Goal: Information Seeking & Learning: Check status

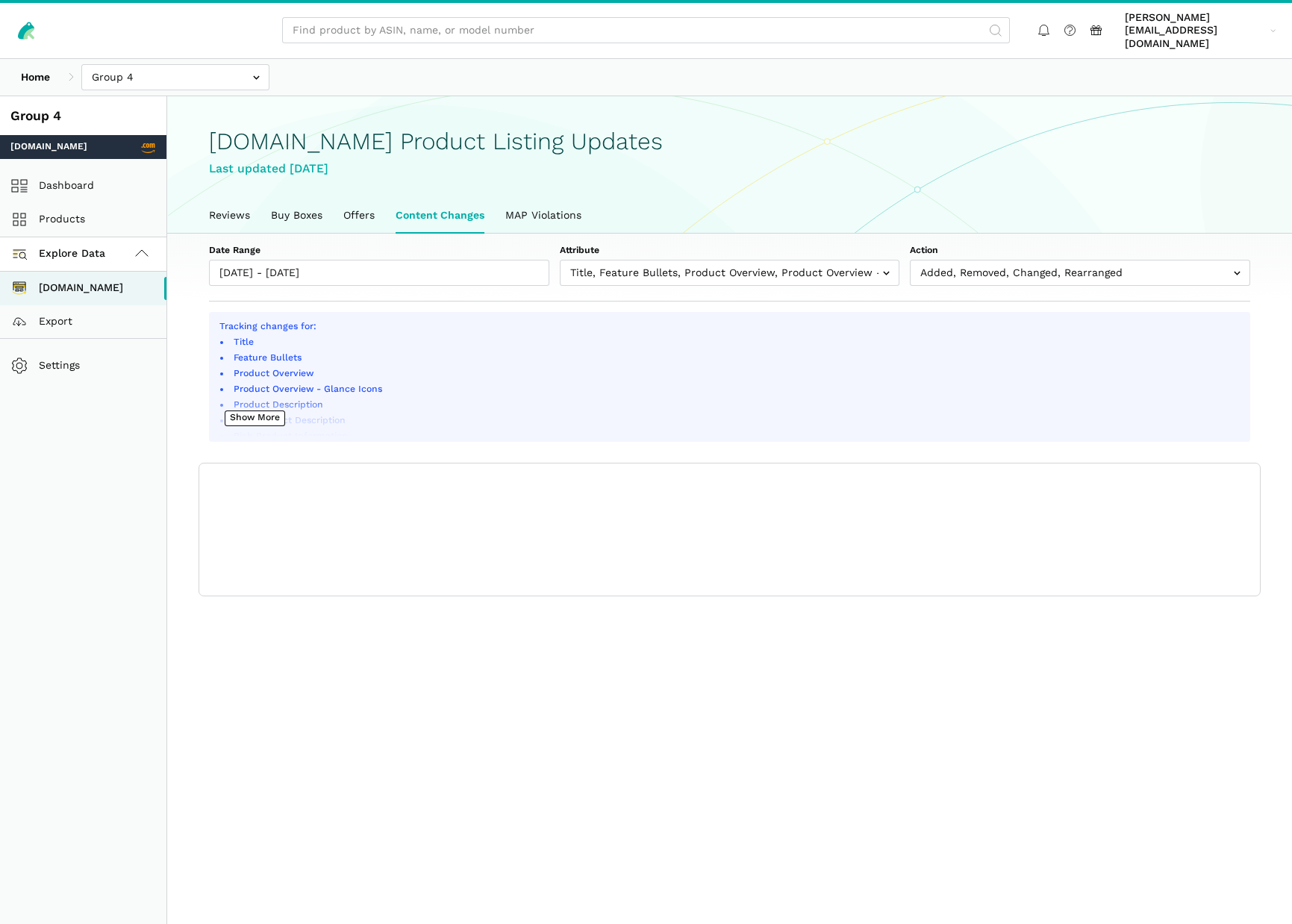
scroll to position [5, 0]
type input "[DATE]"
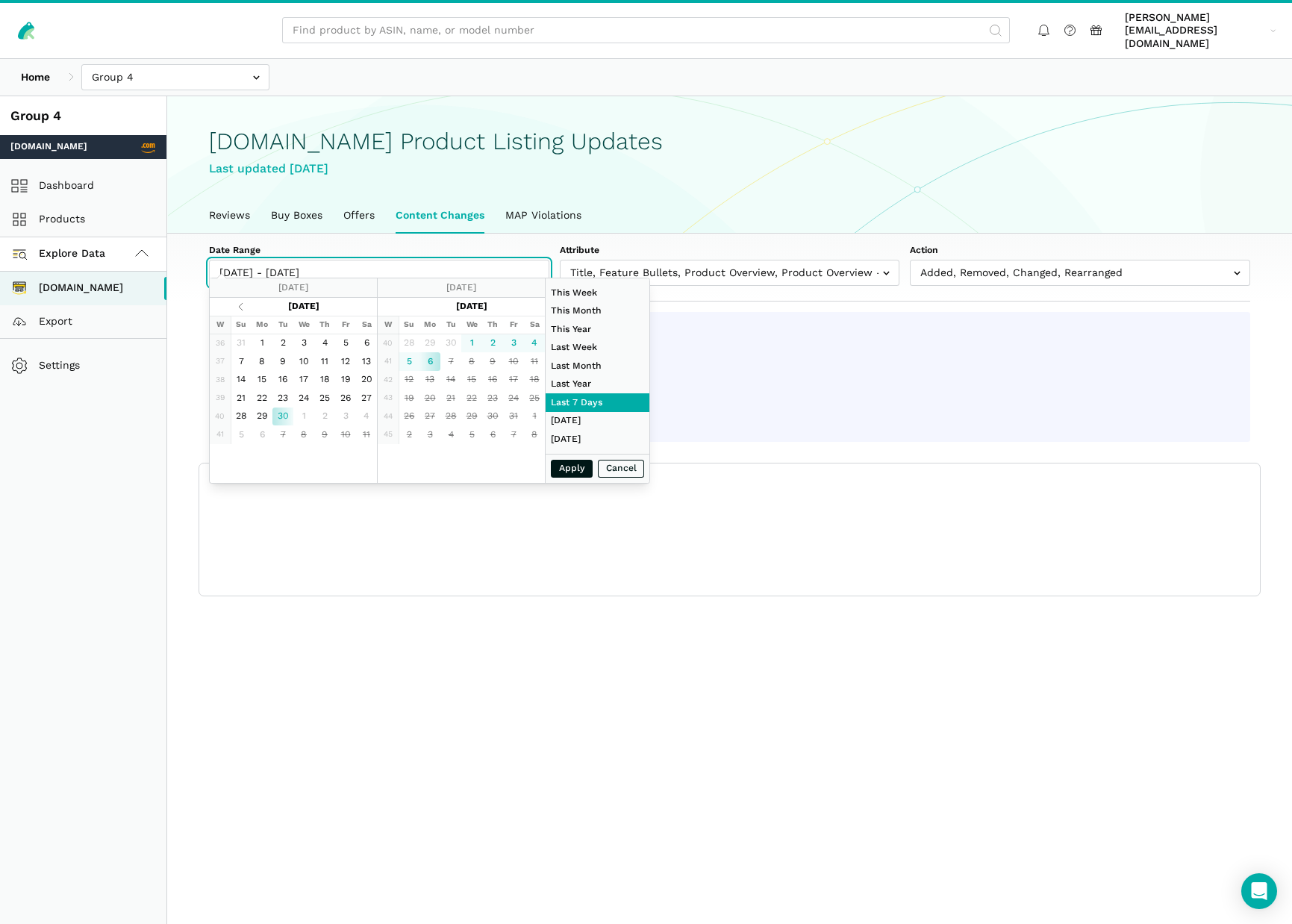
click at [460, 260] on input "[DATE] - [DATE]" at bounding box center [379, 273] width 340 height 26
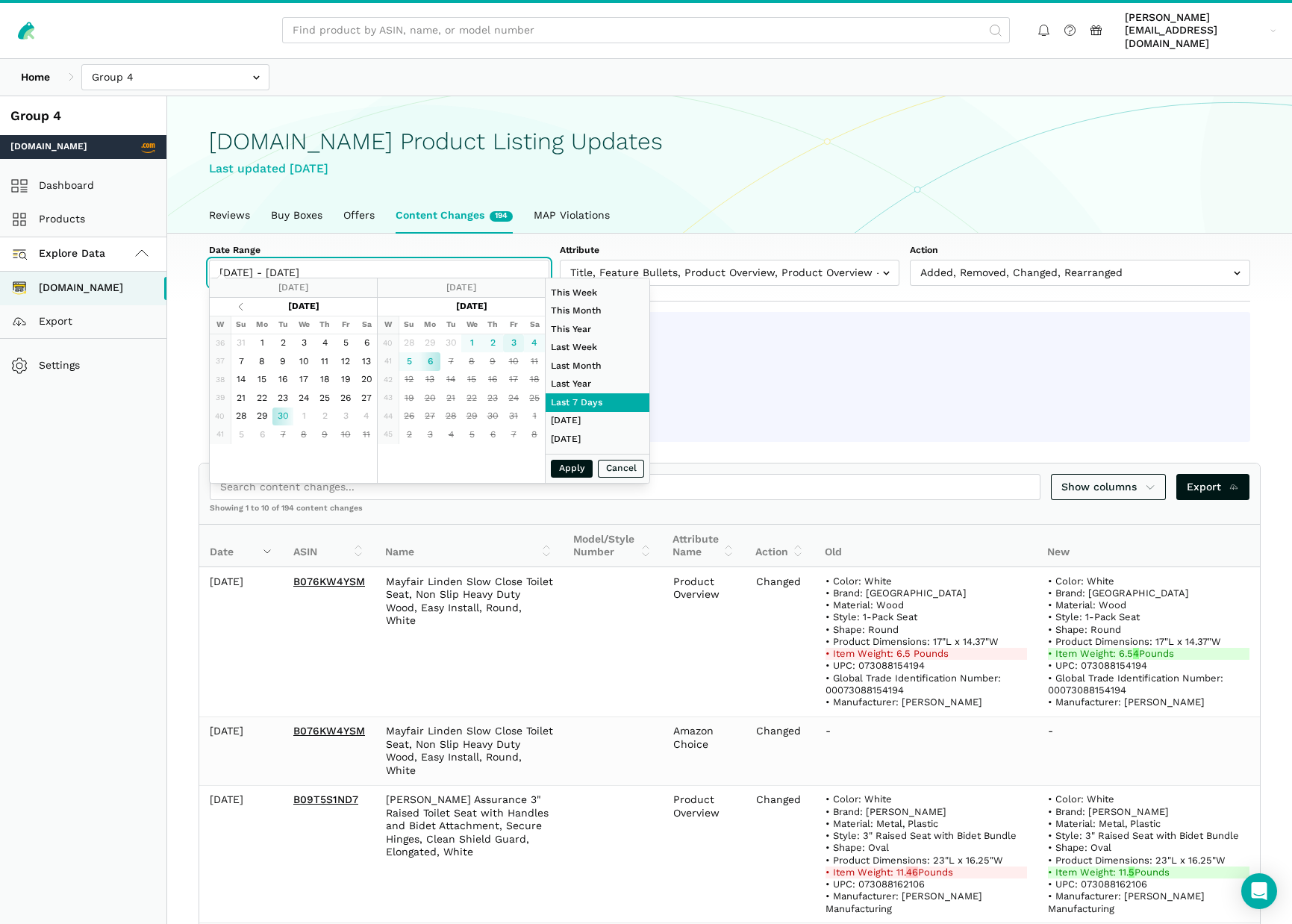
type input "[DATE]"
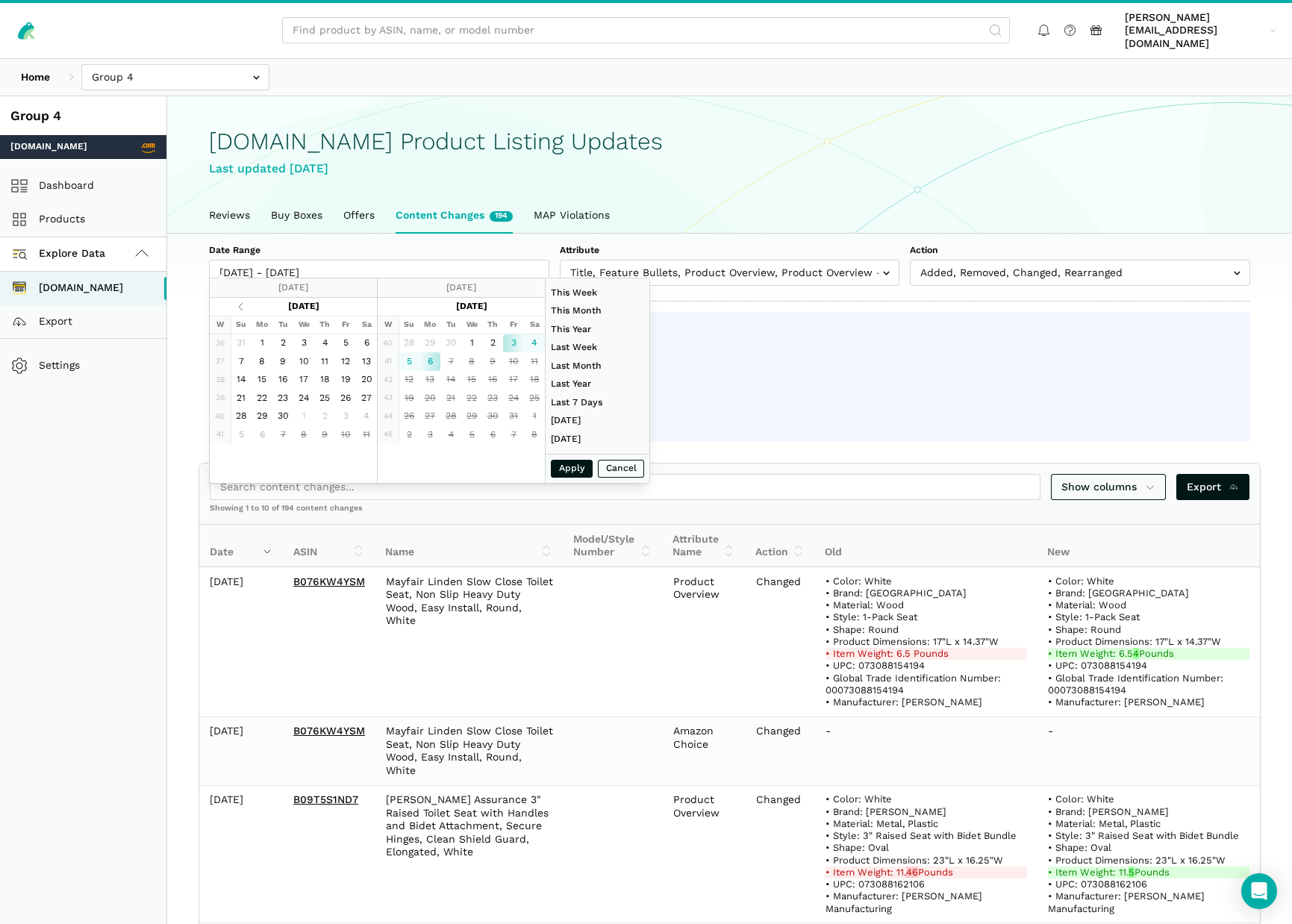
type input "[DATE]"
click at [571, 470] on button "Apply" at bounding box center [571, 469] width 42 height 18
type input "[DATE] - [DATE]"
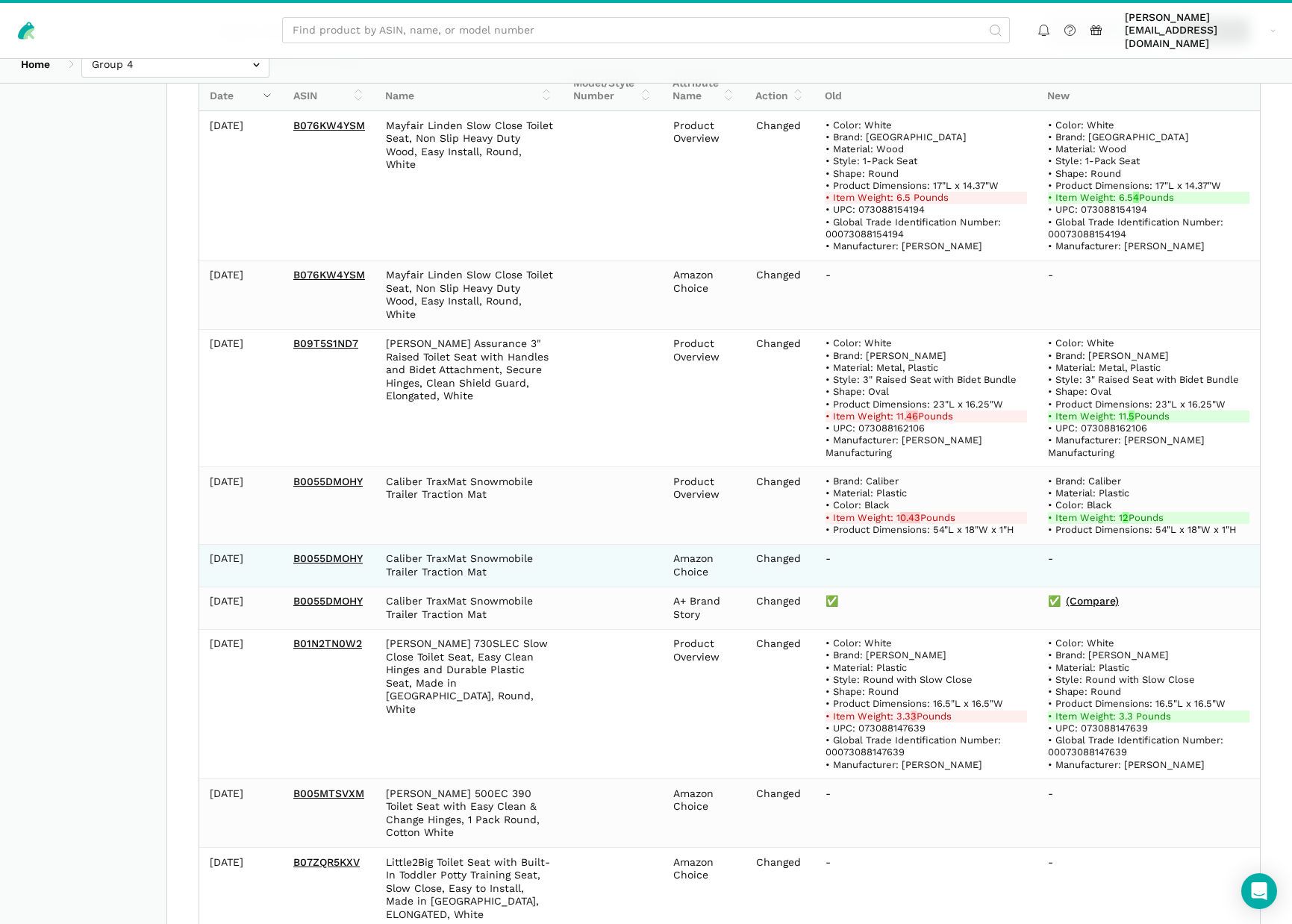
scroll to position [641, 0]
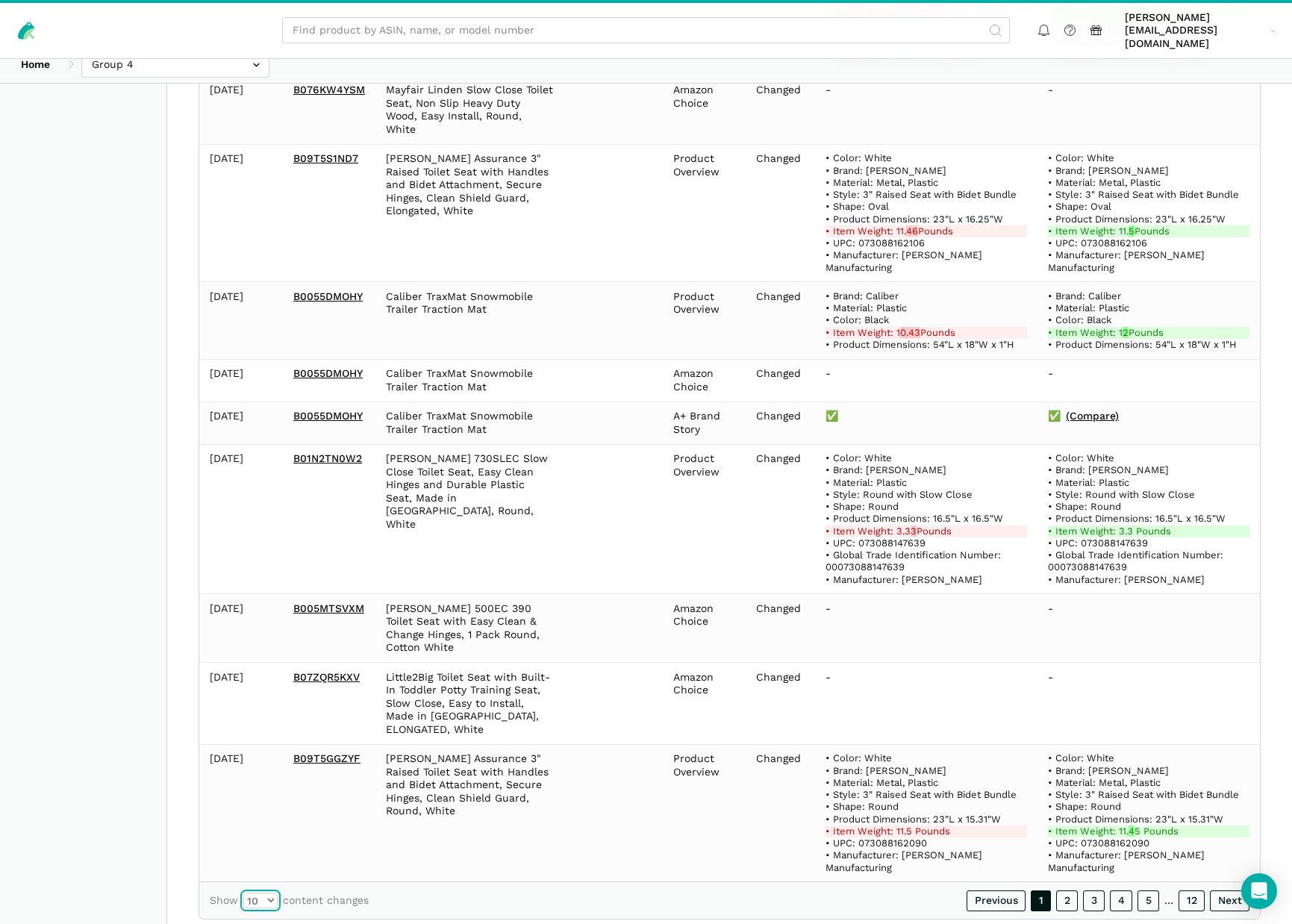
click at [270, 892] on select "10 25 50 100" at bounding box center [260, 900] width 34 height 16
select select "100"
click at [244, 892] on select "10 25 50 100" at bounding box center [260, 900] width 34 height 16
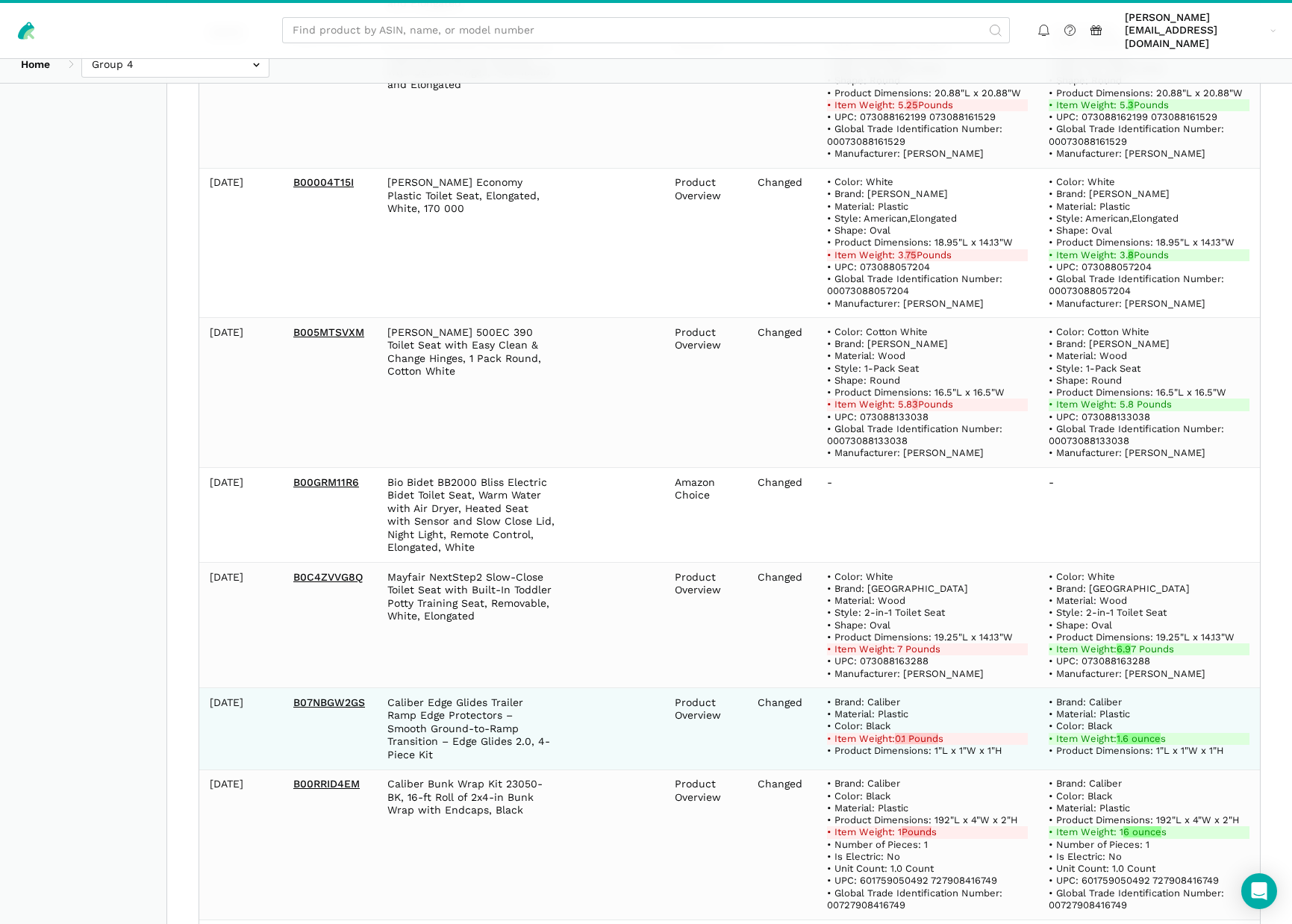
scroll to position [1590, 0]
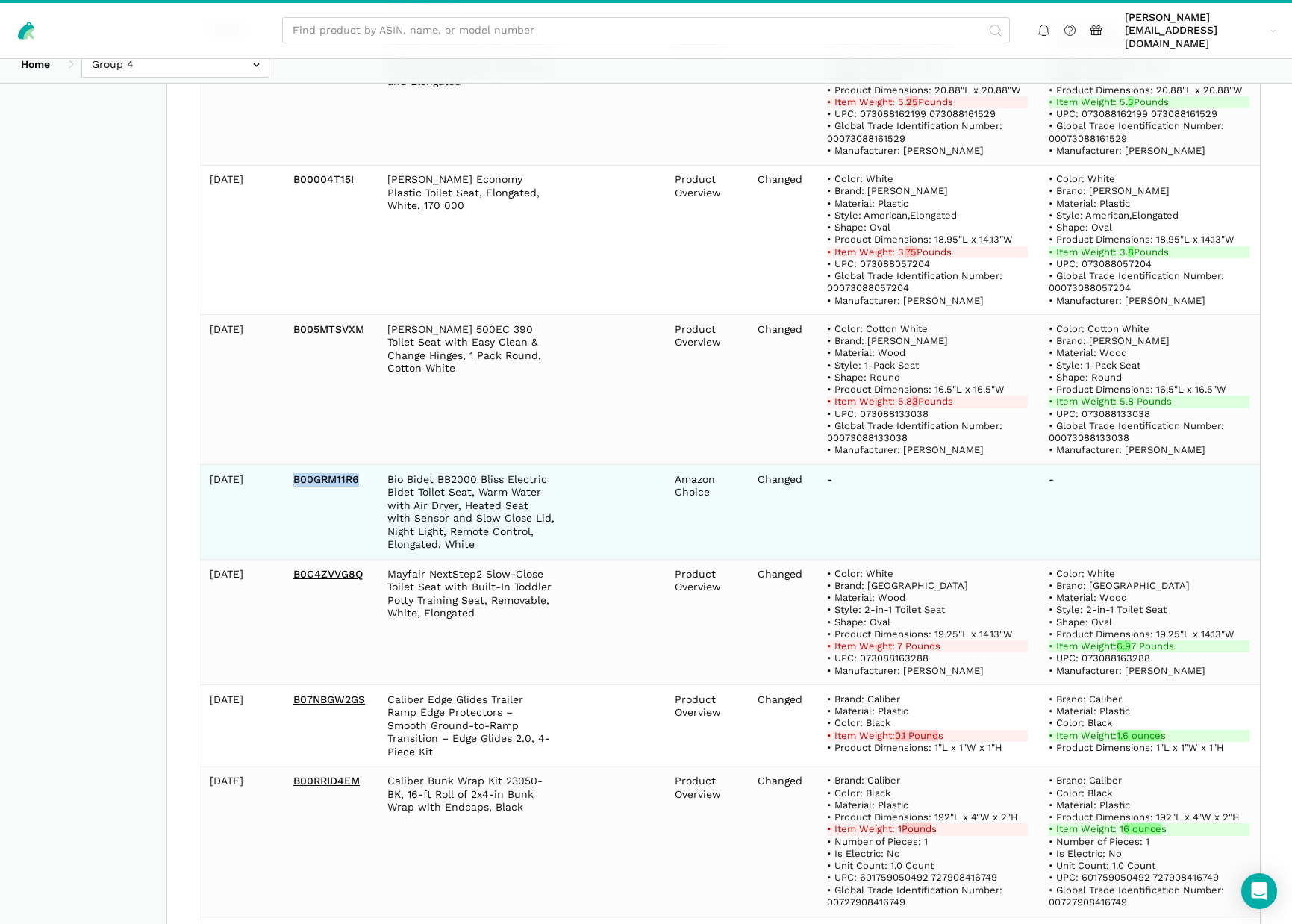
drag, startPoint x: 289, startPoint y: 444, endPoint x: 373, endPoint y: 442, distance: 84.0
click at [373, 465] on td "B00GRM11R6" at bounding box center [330, 512] width 94 height 95
copy link "B00GRM11R6"
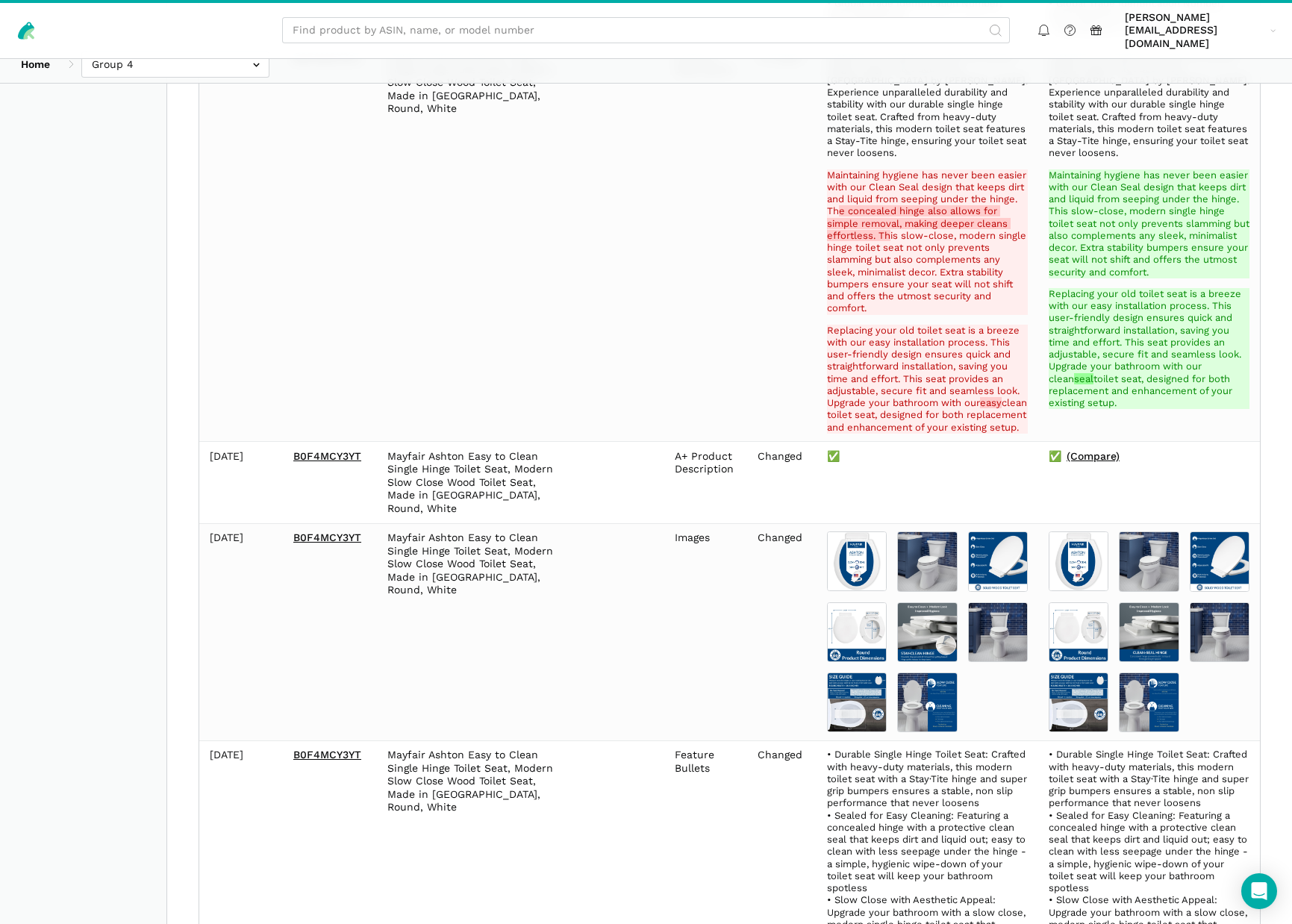
scroll to position [6178, 0]
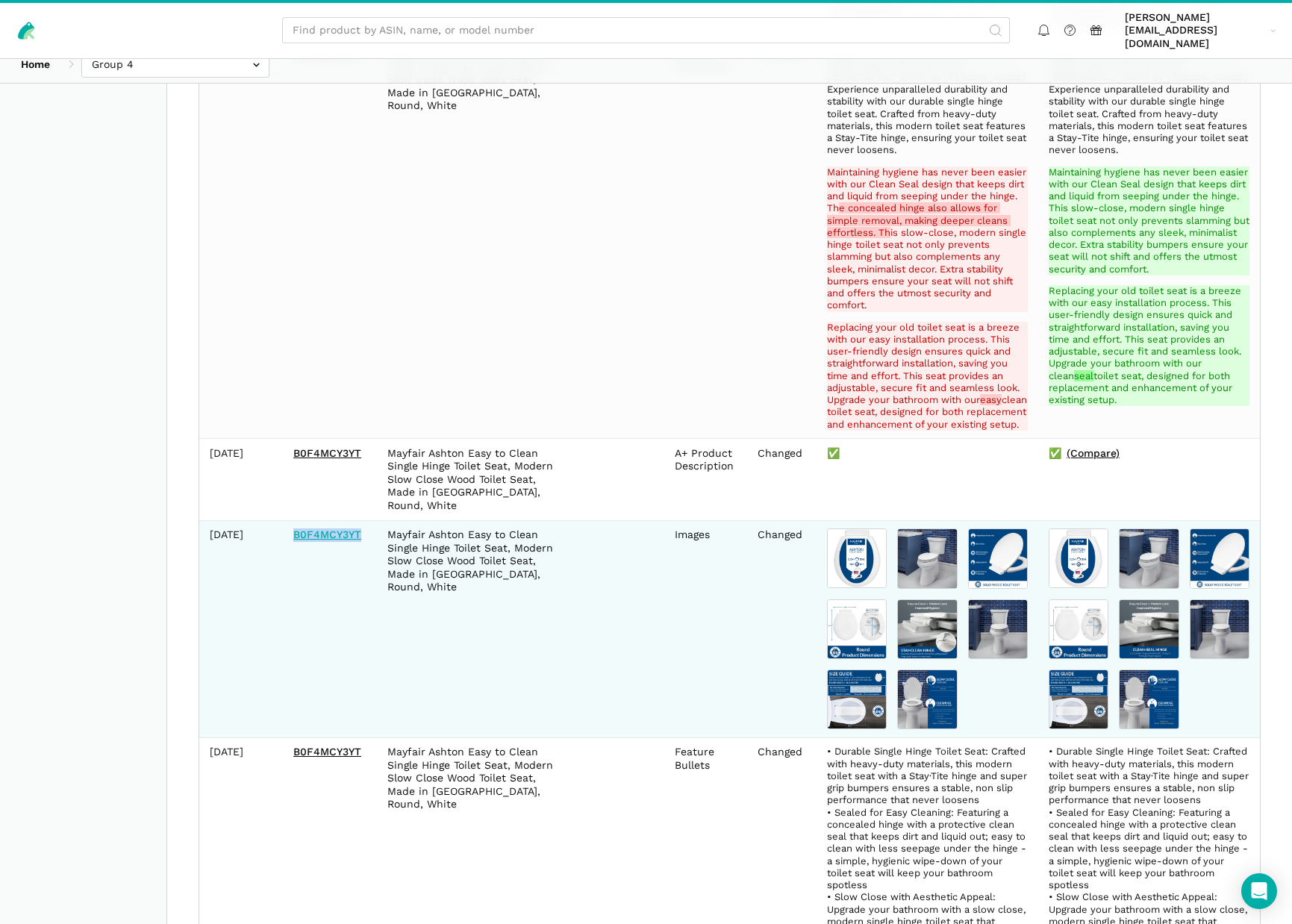
drag, startPoint x: 343, startPoint y: 363, endPoint x: 293, endPoint y: 366, distance: 50.1
click at [294, 520] on td "B0F4MCY3YT" at bounding box center [330, 629] width 94 height 217
copy link "B0F4MCY3YT"
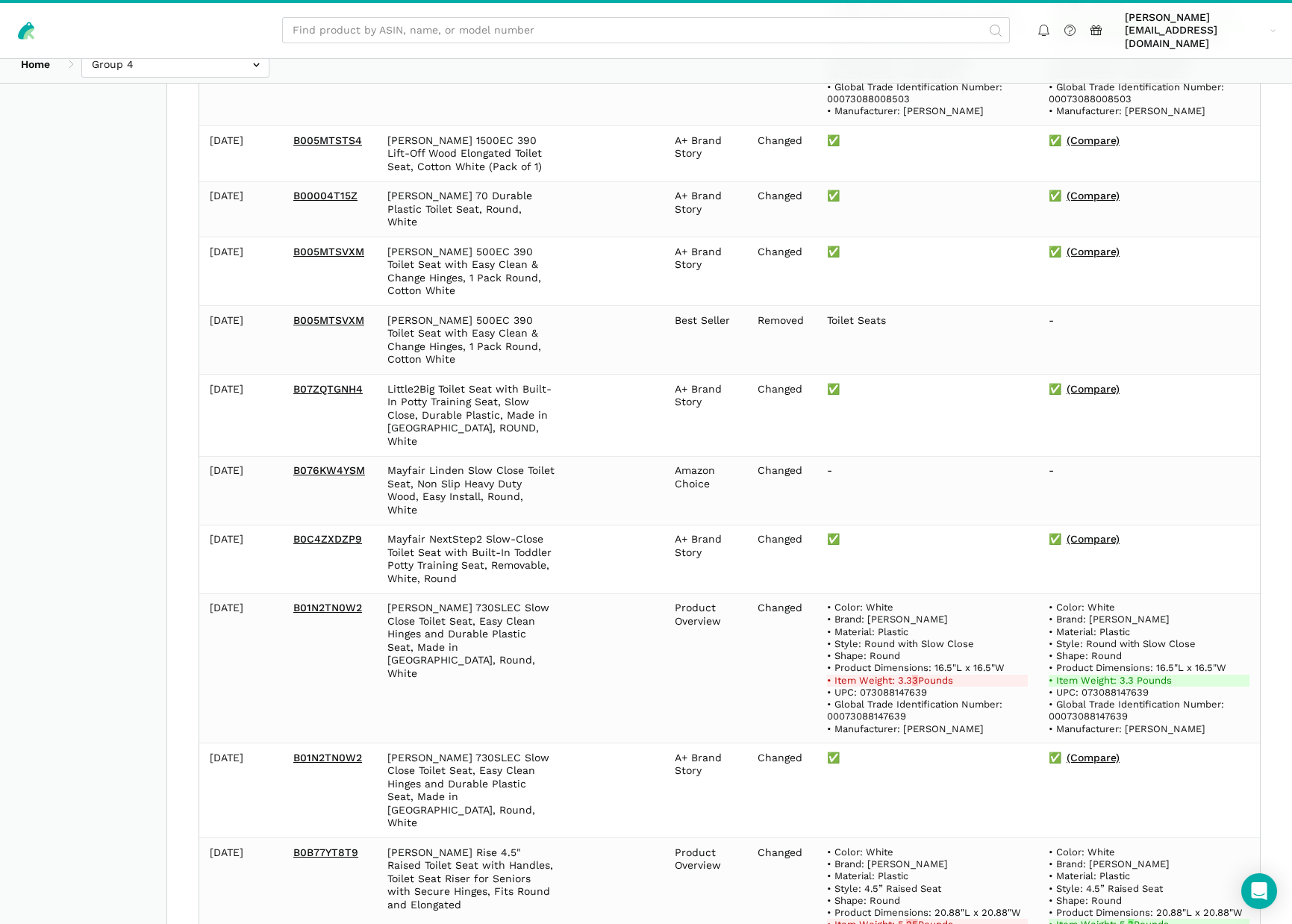
scroll to position [11391, 0]
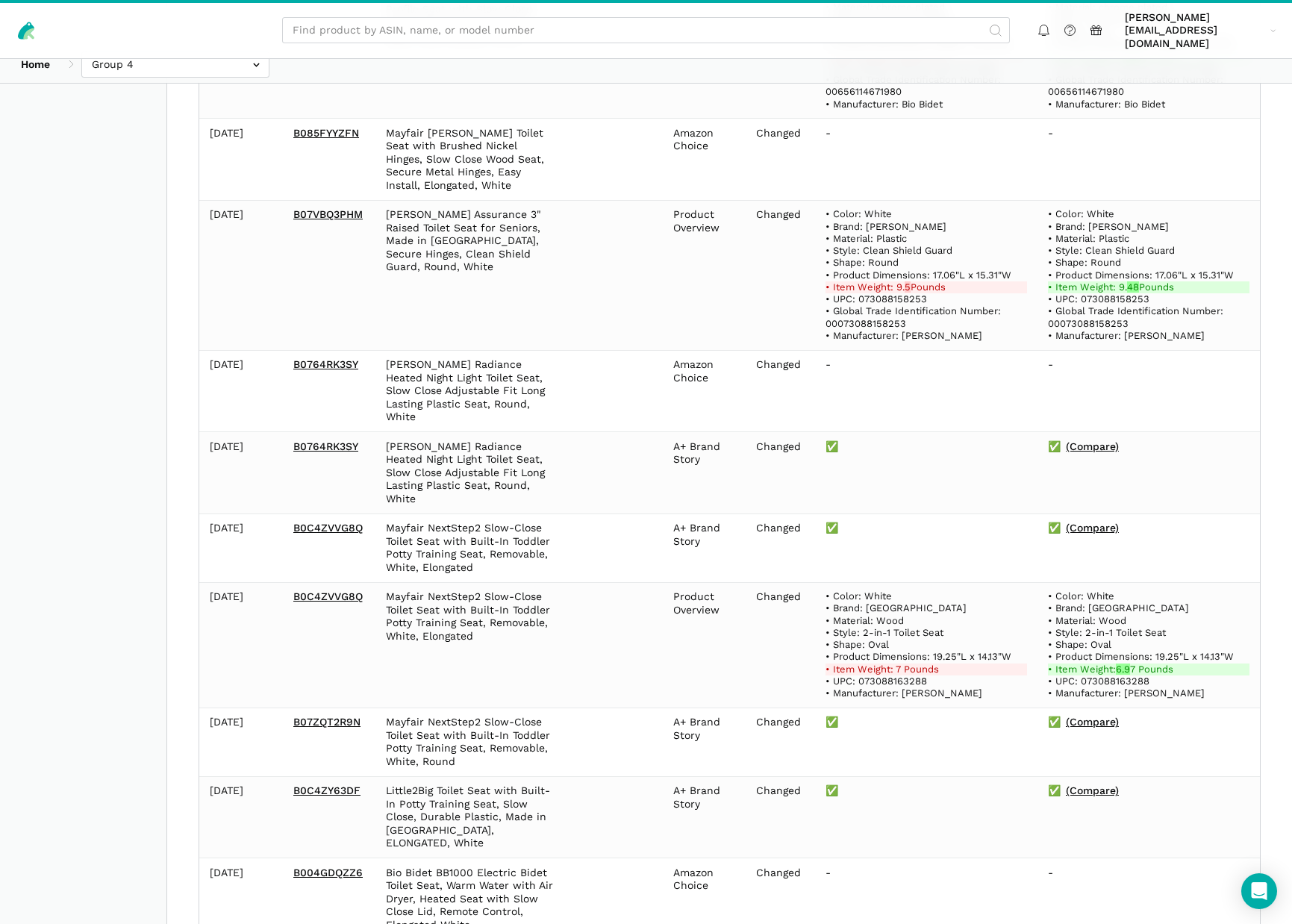
scroll to position [1305, 0]
